Goal: Task Accomplishment & Management: Manage account settings

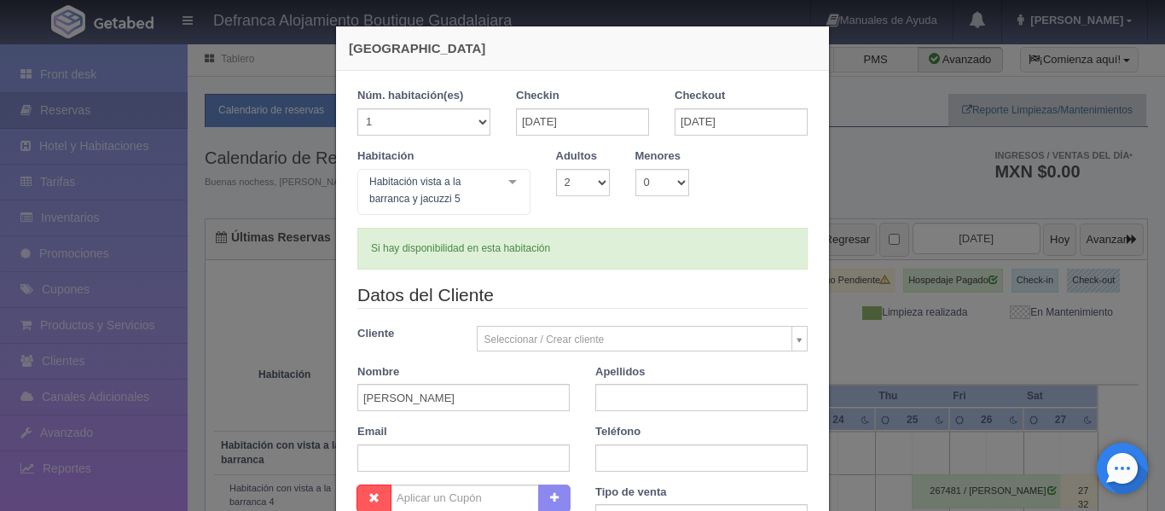
select select "2"
click at [475, 400] on input "[PERSON_NAME]" at bounding box center [463, 397] width 212 height 27
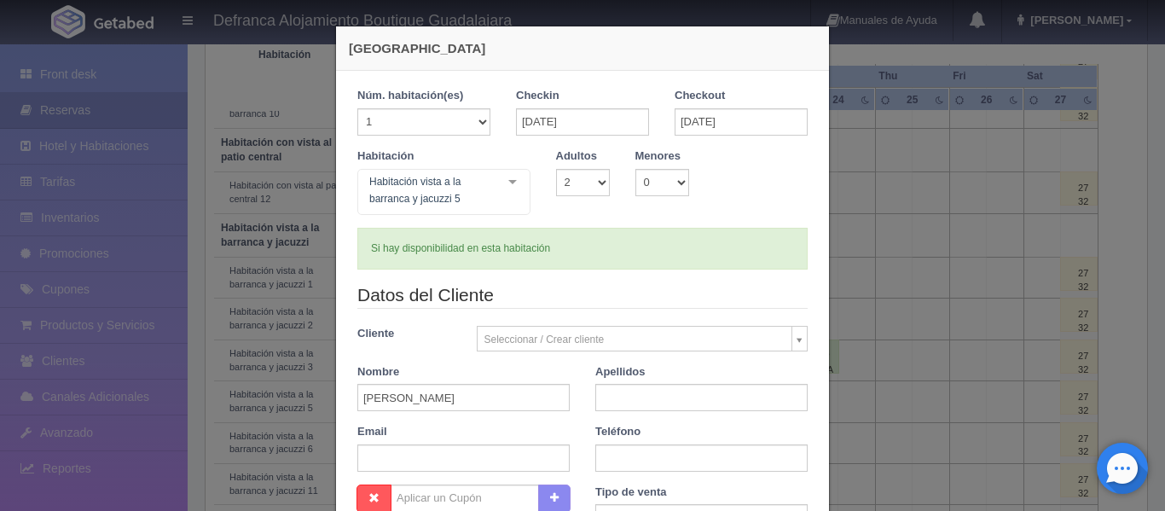
scroll to position [512, 0]
click at [475, 399] on input "RICARDO iberri" at bounding box center [463, 397] width 212 height 27
type input "RICARDO"
type input "IBERRI"
click at [623, 456] on input "text" at bounding box center [702, 458] width 212 height 27
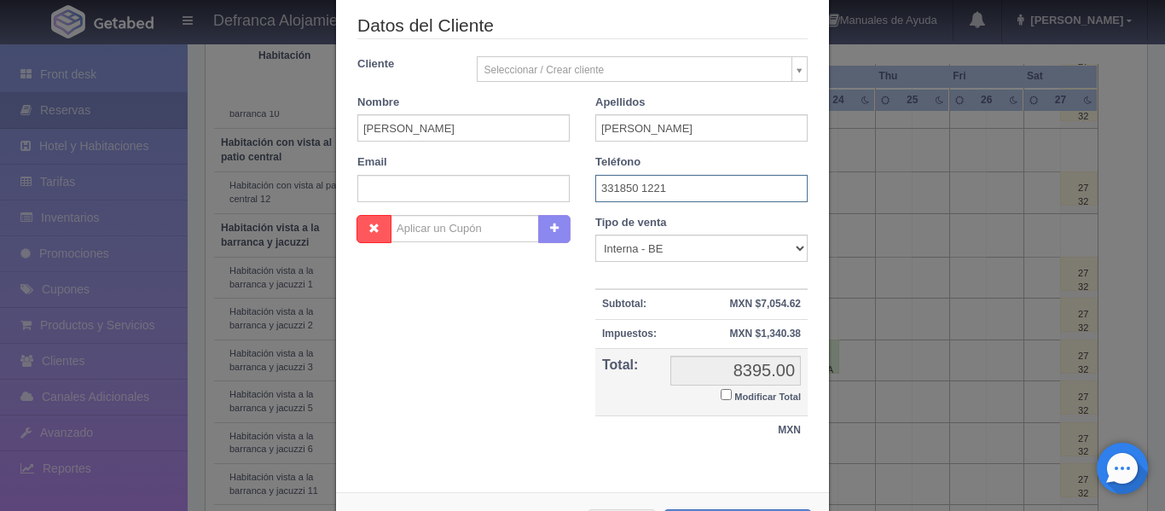
scroll to position [340, 0]
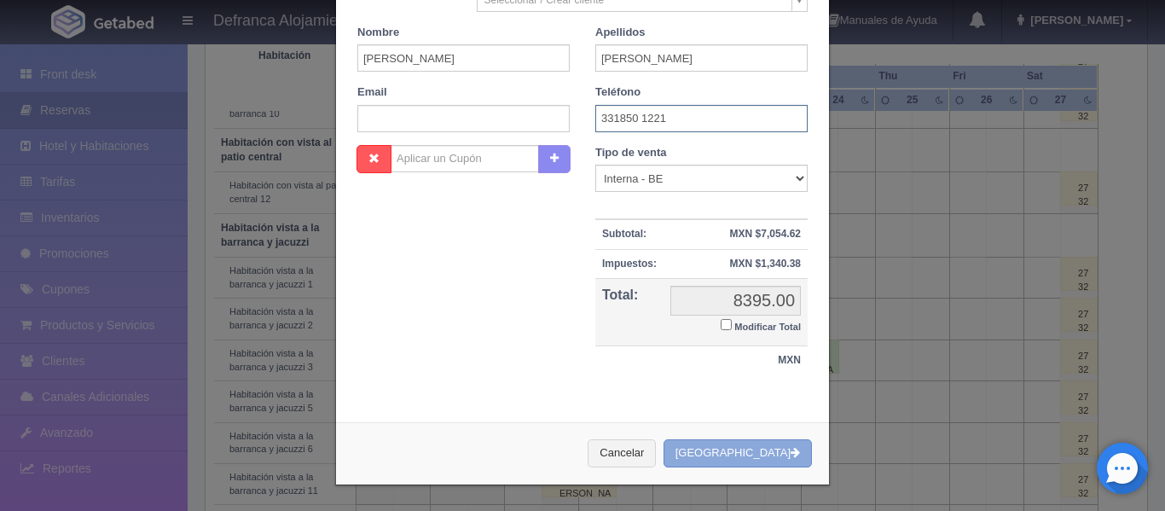
type input "331850 1221"
click at [720, 451] on button "[GEOGRAPHIC_DATA]" at bounding box center [738, 453] width 148 height 28
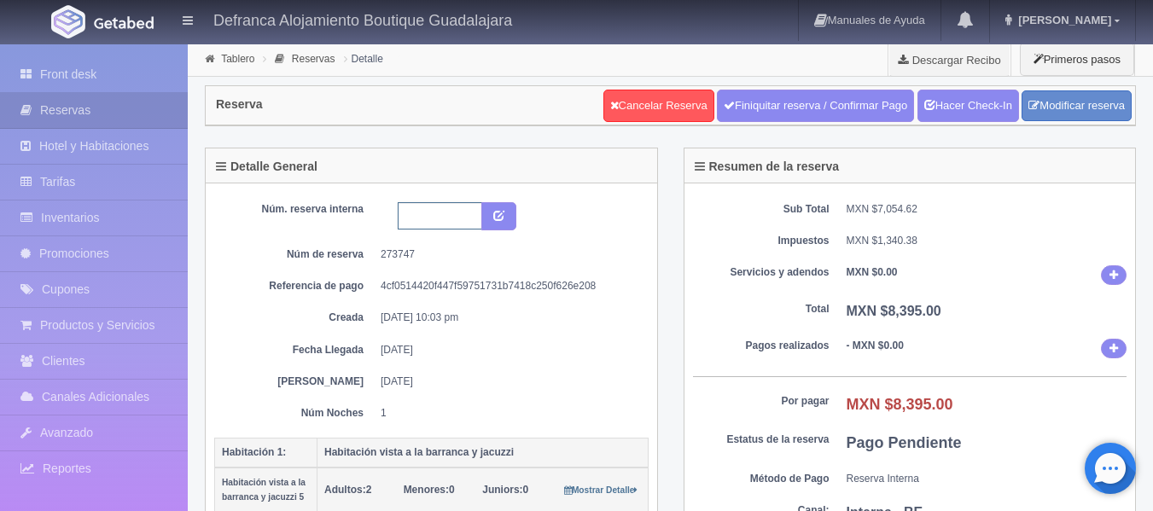
click at [433, 212] on input "text" at bounding box center [440, 215] width 84 height 27
type input "HVBJ5 190925-200925"
click at [498, 220] on icon "submit" at bounding box center [498, 214] width 11 height 11
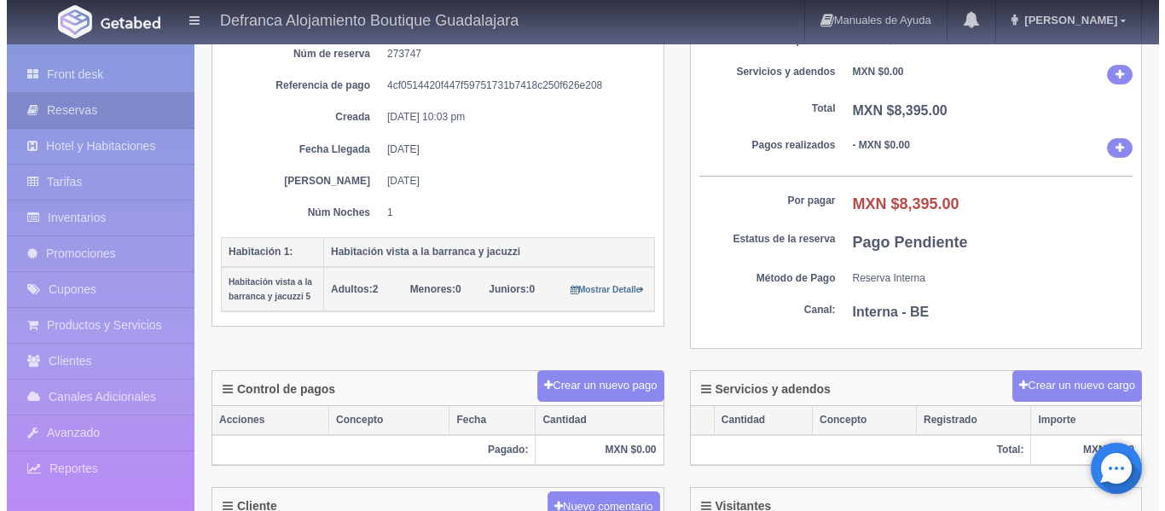
scroll to position [341, 0]
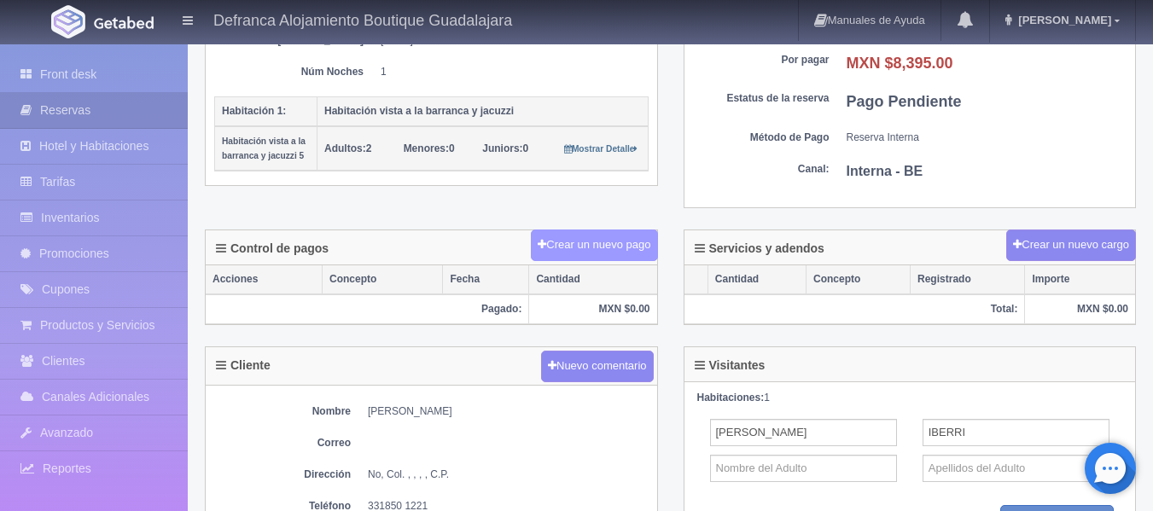
click at [538, 241] on icon at bounding box center [542, 244] width 9 height 11
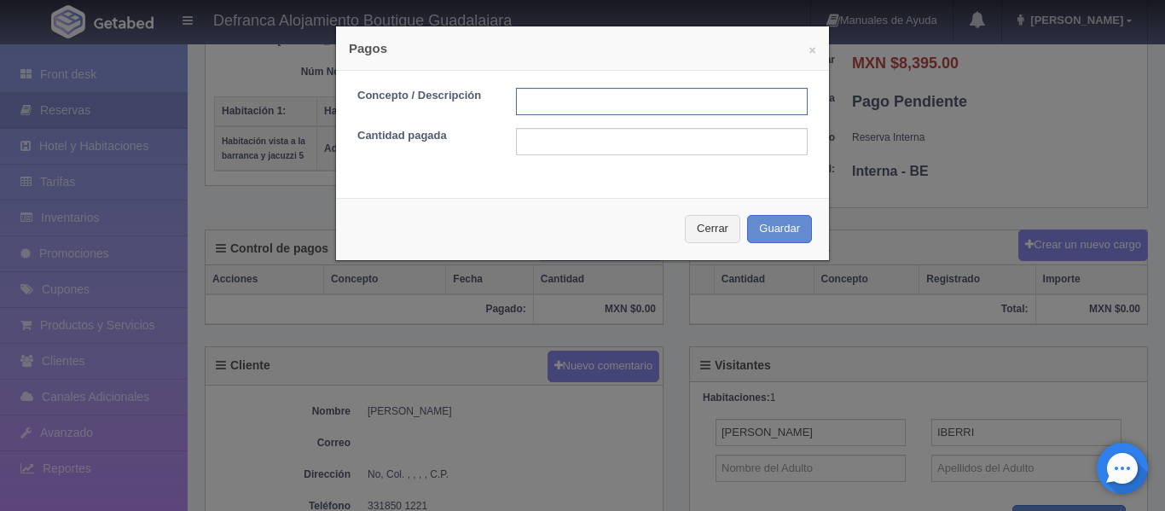
click at [571, 96] on input "text" at bounding box center [662, 101] width 292 height 27
type input "EFECTIVO"
click at [600, 140] on input "text" at bounding box center [662, 141] width 292 height 27
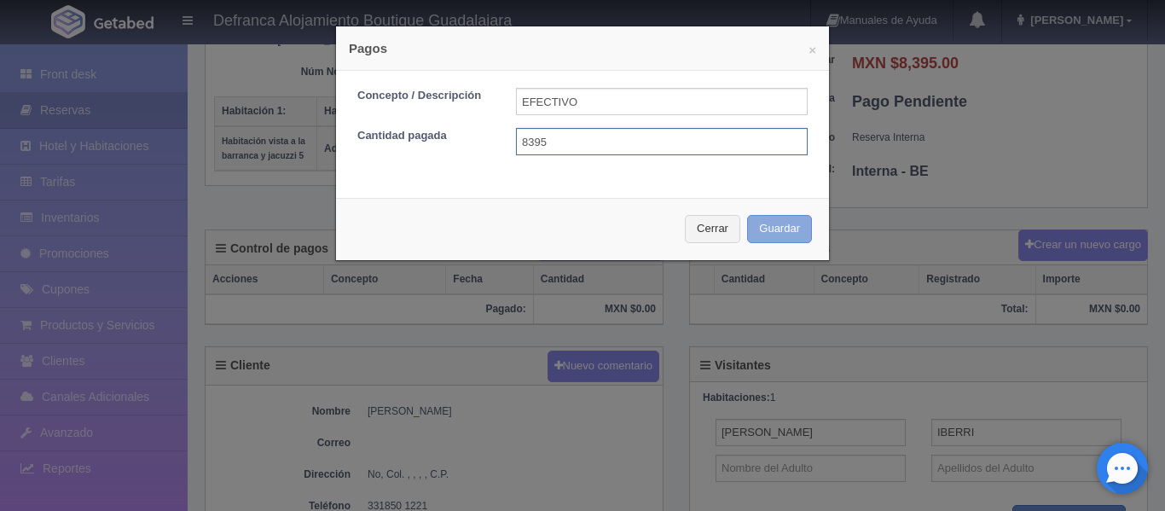
type input "8395"
click at [764, 228] on button "Guardar" at bounding box center [779, 229] width 65 height 28
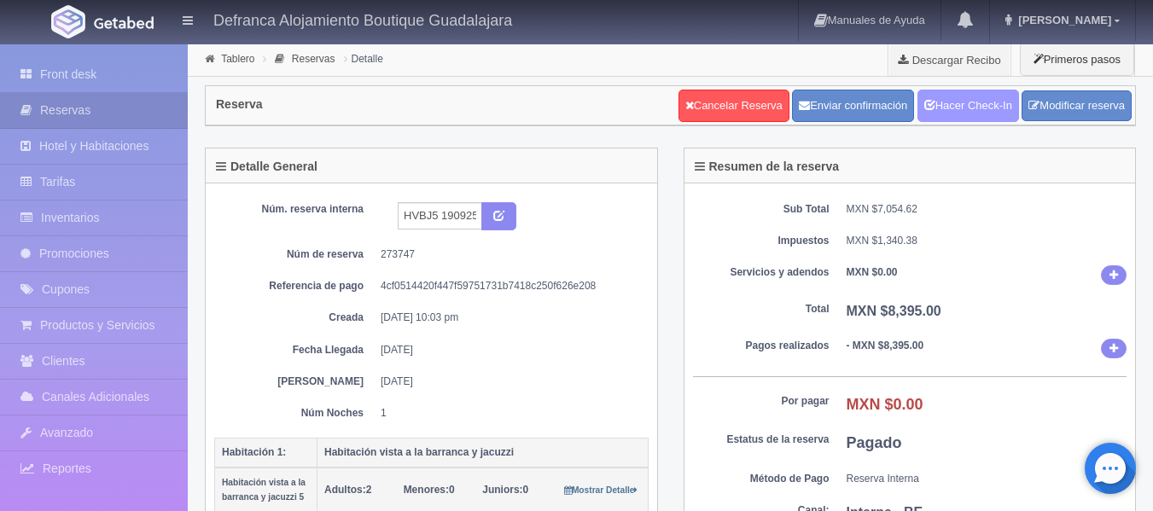
click at [924, 103] on icon at bounding box center [929, 103] width 11 height 11
click at [234, 55] on link "Tablero" at bounding box center [237, 59] width 33 height 12
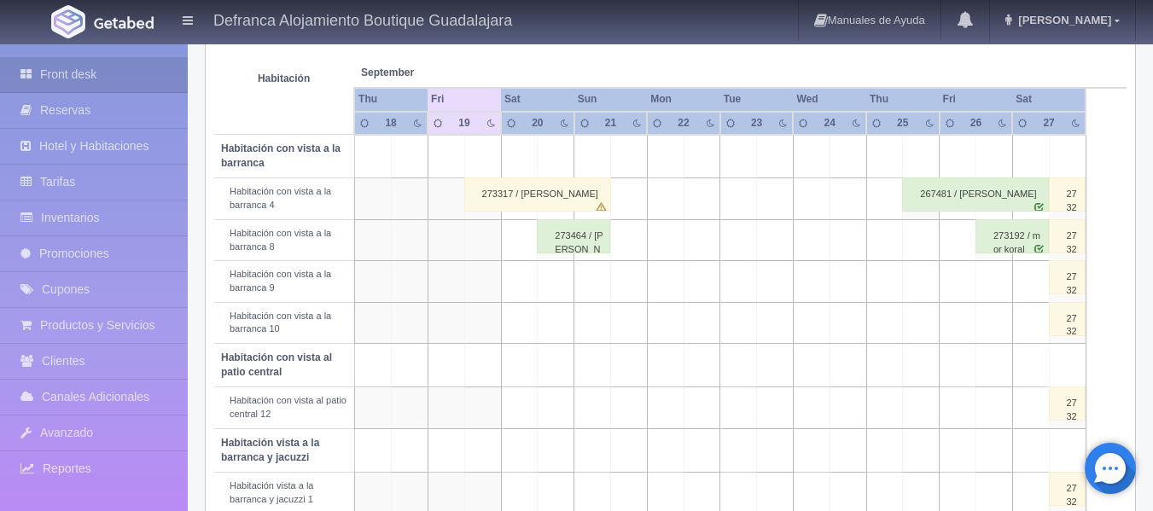
scroll to position [268, 0]
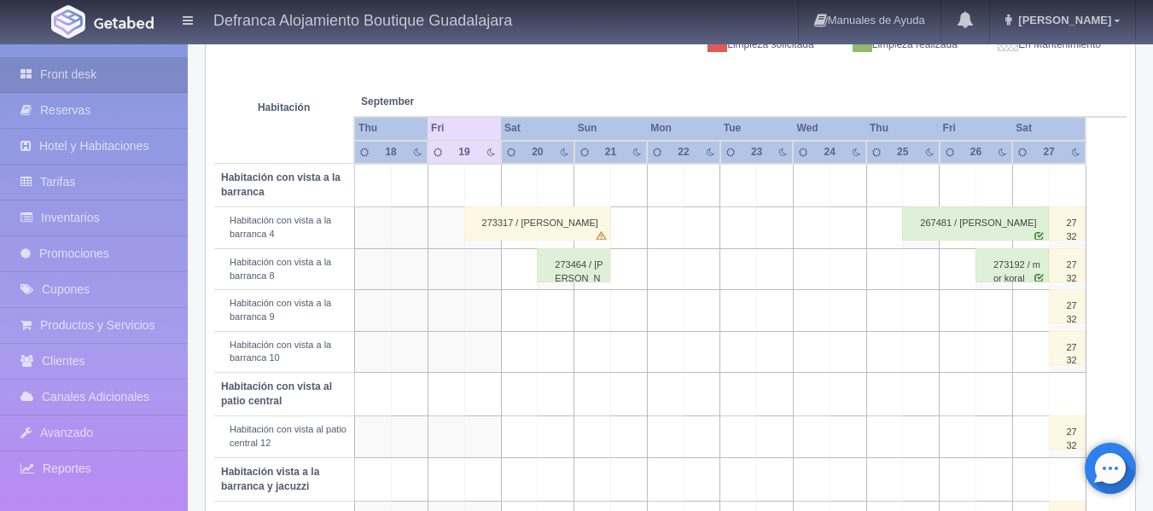
click at [504, 240] on div "273317 / [PERSON_NAME]" at bounding box center [537, 223] width 147 height 34
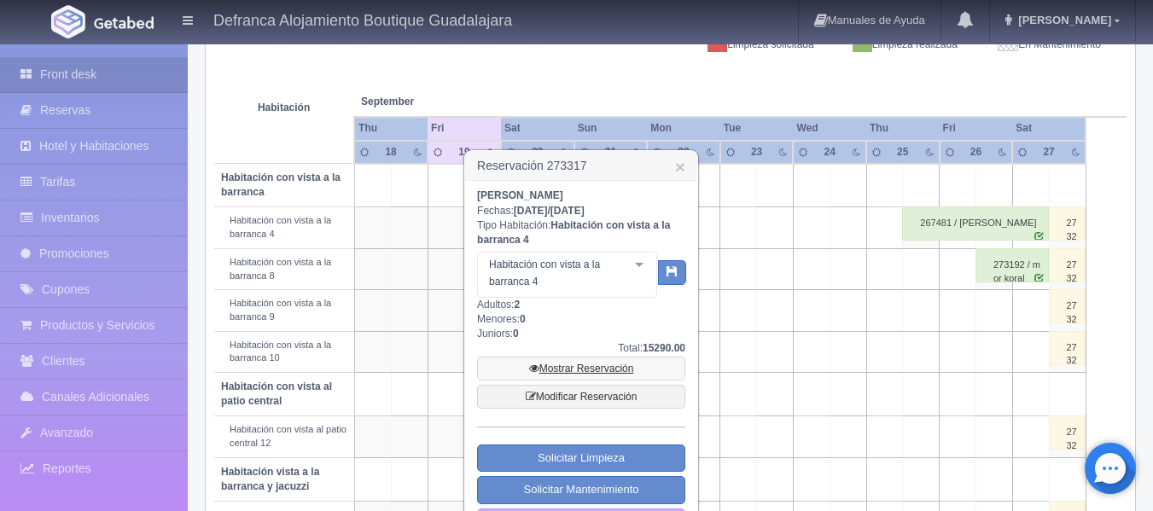
click at [564, 368] on link "Mostrar Reservación" at bounding box center [581, 369] width 208 height 24
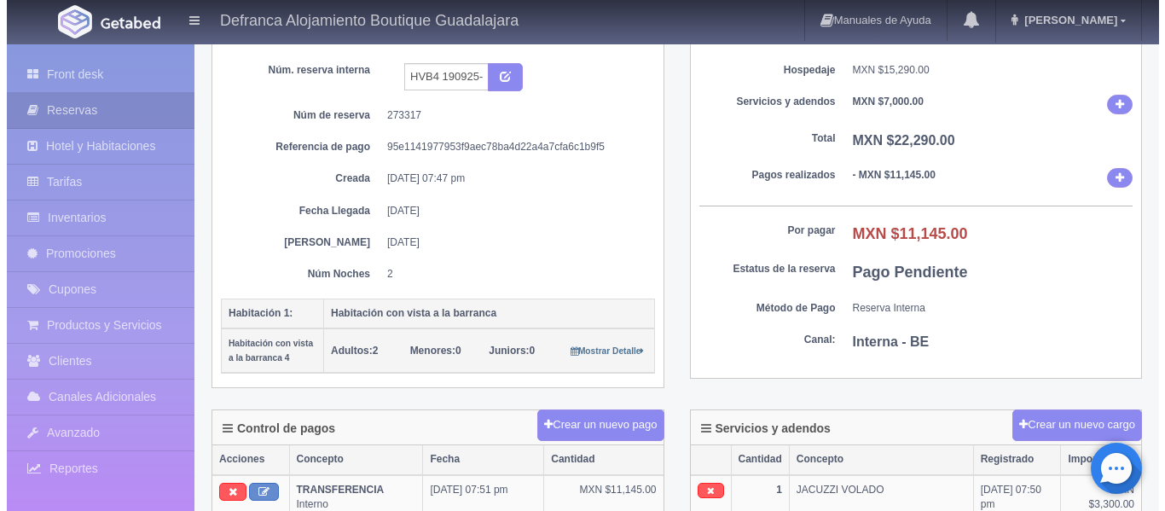
scroll to position [171, 0]
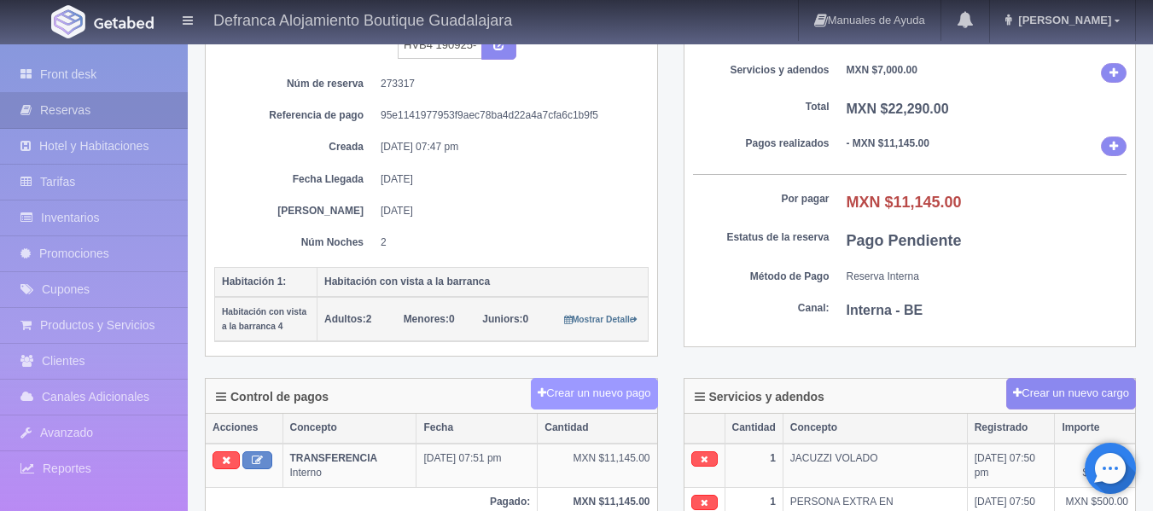
click at [604, 393] on button "Crear un nuevo pago" at bounding box center [594, 394] width 126 height 32
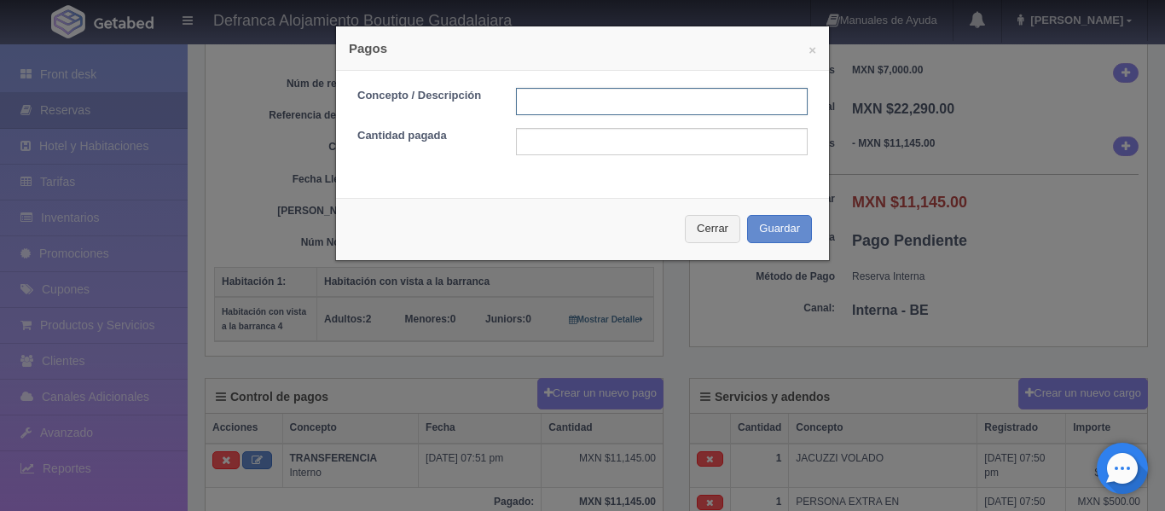
click at [570, 104] on input "text" at bounding box center [662, 101] width 292 height 27
type input "TARJETA DE CREDITO"
click at [572, 144] on input "text" at bounding box center [662, 141] width 292 height 27
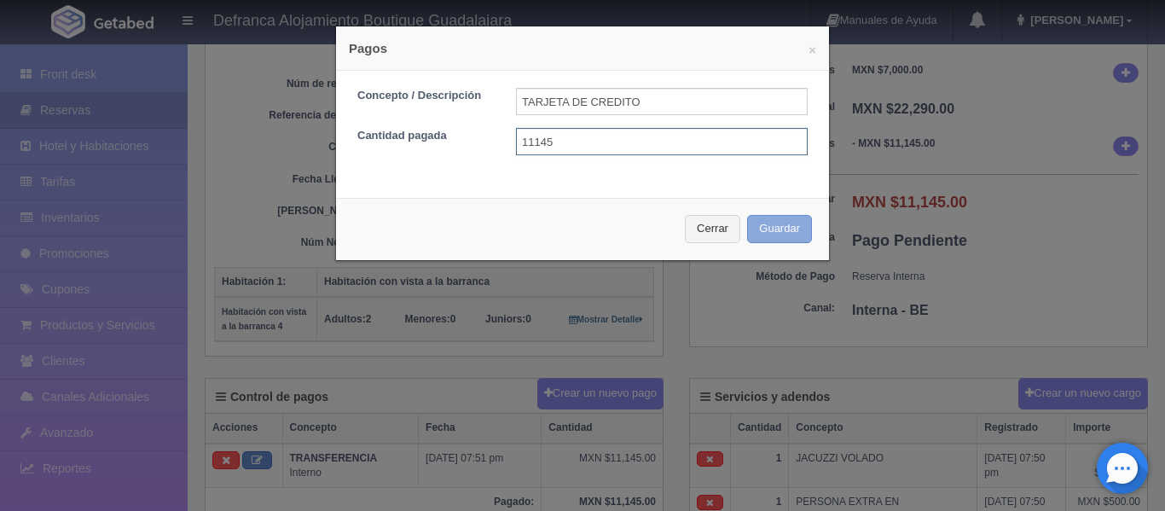
type input "11145"
click at [787, 231] on button "Guardar" at bounding box center [779, 229] width 65 height 28
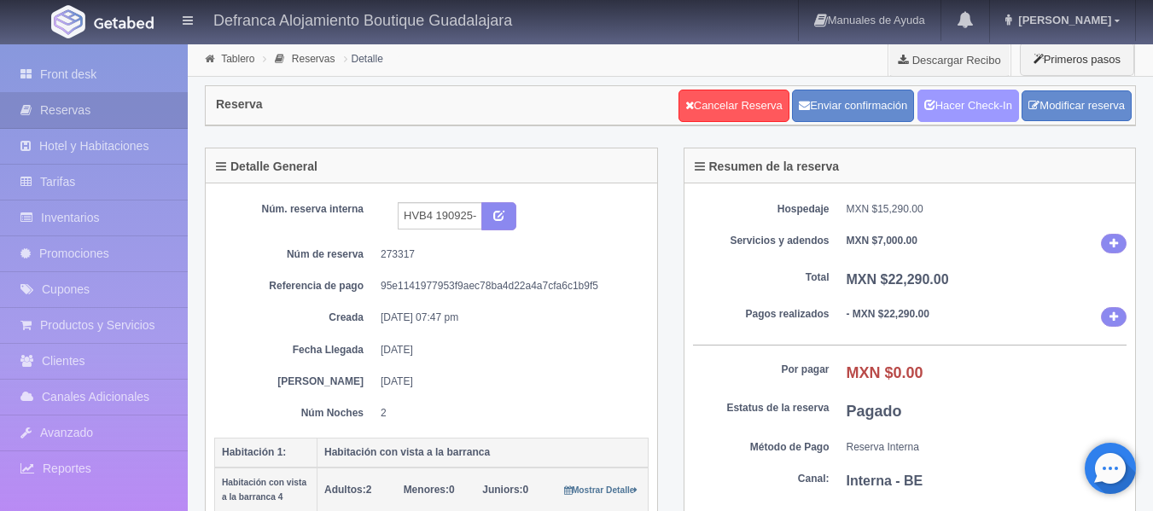
click at [987, 113] on link "Hacer Check-In" at bounding box center [968, 106] width 102 height 32
click at [421, 118] on div "Reserva Cancelar Reserva Enviar confirmación Hacer Check-Out Modificar reserva" at bounding box center [670, 105] width 929 height 39
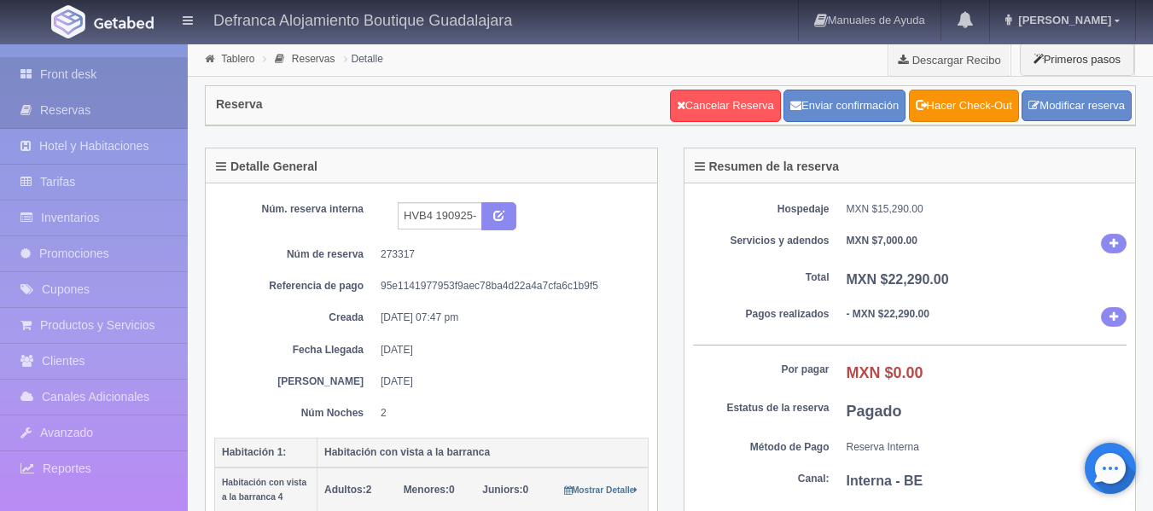
click at [94, 72] on link "Front desk" at bounding box center [94, 74] width 188 height 35
